Goal: Information Seeking & Learning: Check status

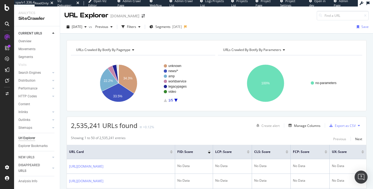
click at [211, 150] on div at bounding box center [209, 150] width 3 height 1
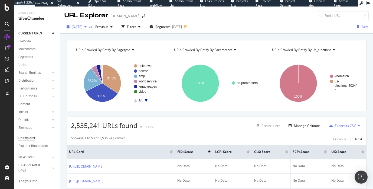
click at [82, 28] on span "[DATE]" at bounding box center [77, 26] width 11 height 5
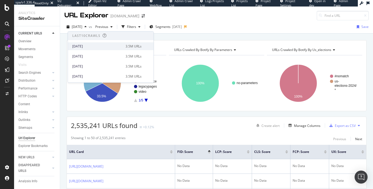
click at [98, 45] on div "[DATE]" at bounding box center [97, 46] width 50 height 5
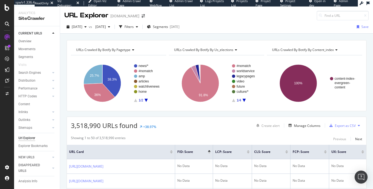
click at [209, 152] on div at bounding box center [209, 152] width 3 height 1
click at [134, 26] on div "Filters" at bounding box center [128, 26] width 9 height 5
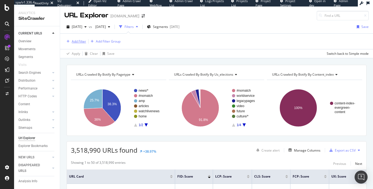
click at [73, 43] on div "Add Filter" at bounding box center [79, 41] width 14 height 5
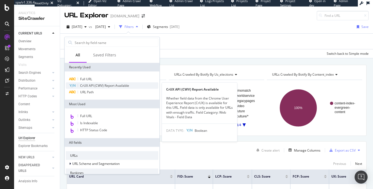
click at [100, 85] on span "CrUX API (CWV) Report Available" at bounding box center [104, 85] width 49 height 5
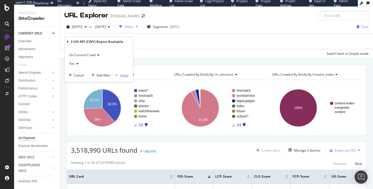
click at [123, 72] on button "Apply" at bounding box center [121, 74] width 16 height 5
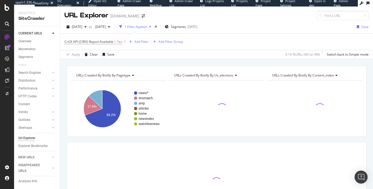
click at [263, 59] on div "[DATE] vs [DATE] 1 Filter Applied Segments [DATE] Save CrUX API (CWV) Report Av…" at bounding box center [216, 39] width 313 height 39
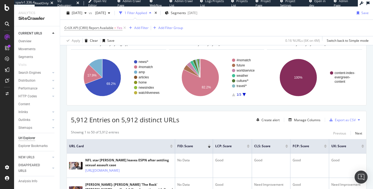
scroll to position [88, 0]
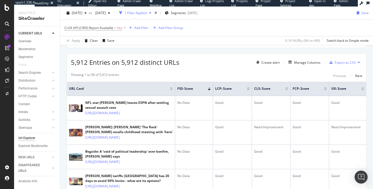
click at [287, 90] on div at bounding box center [286, 89] width 3 height 1
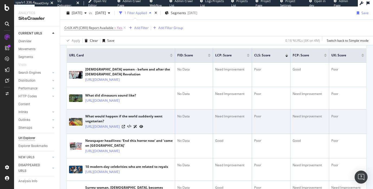
scroll to position [121, 0]
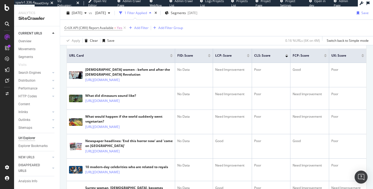
click at [248, 56] on div at bounding box center [248, 56] width 3 height 1
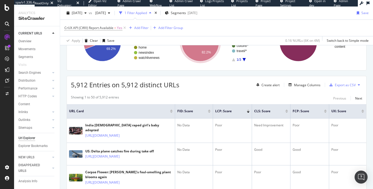
scroll to position [78, 0]
